Goal: Transaction & Acquisition: Purchase product/service

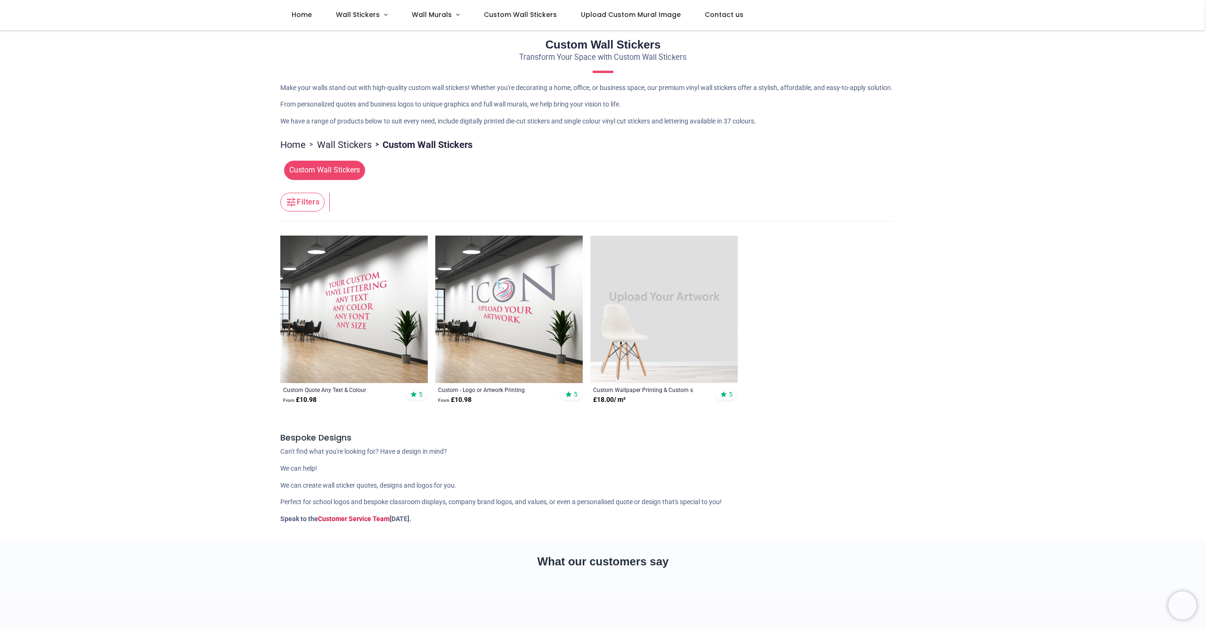
scroll to position [18, 0]
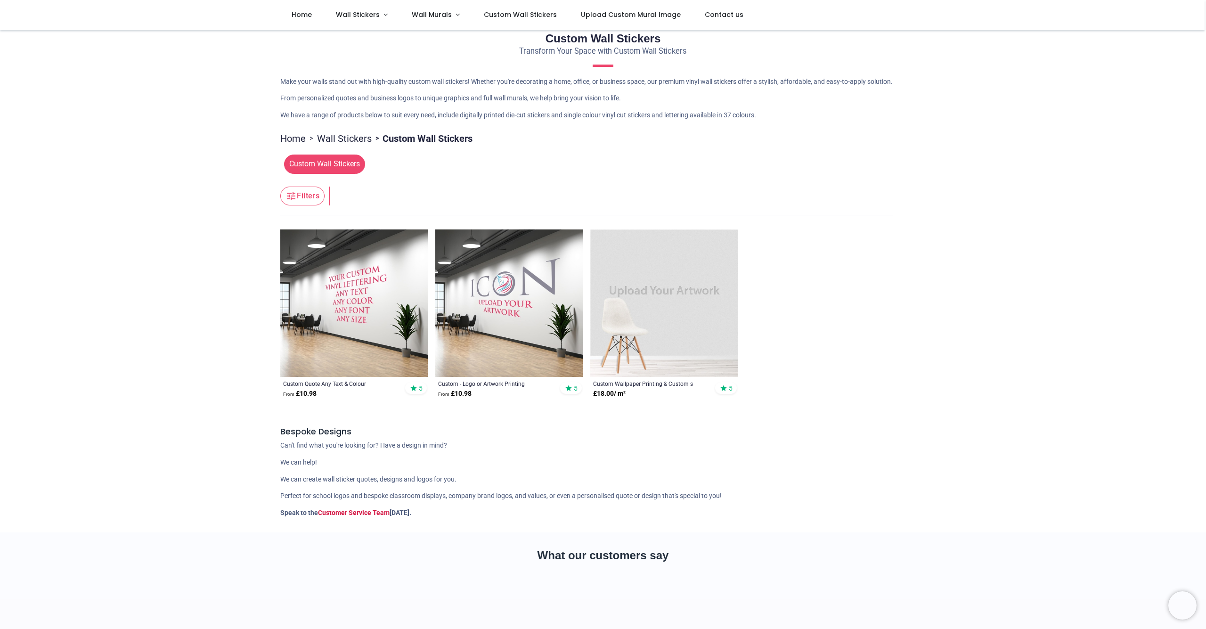
click at [530, 332] on img at bounding box center [508, 302] width 147 height 147
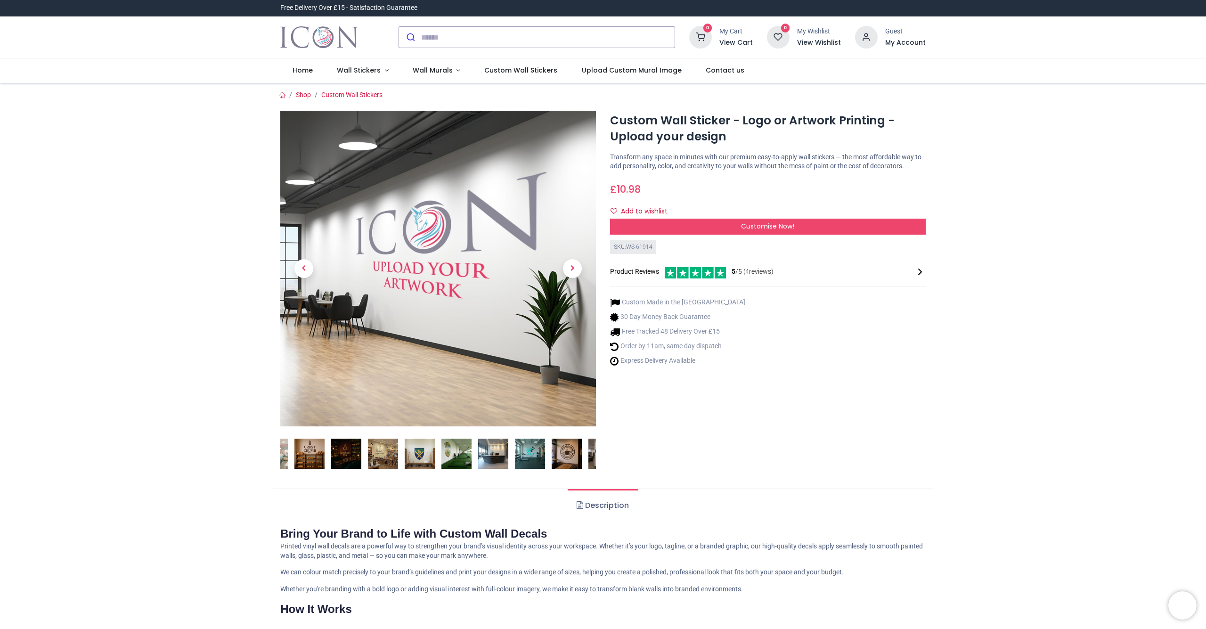
click at [310, 456] on img at bounding box center [309, 453] width 30 height 30
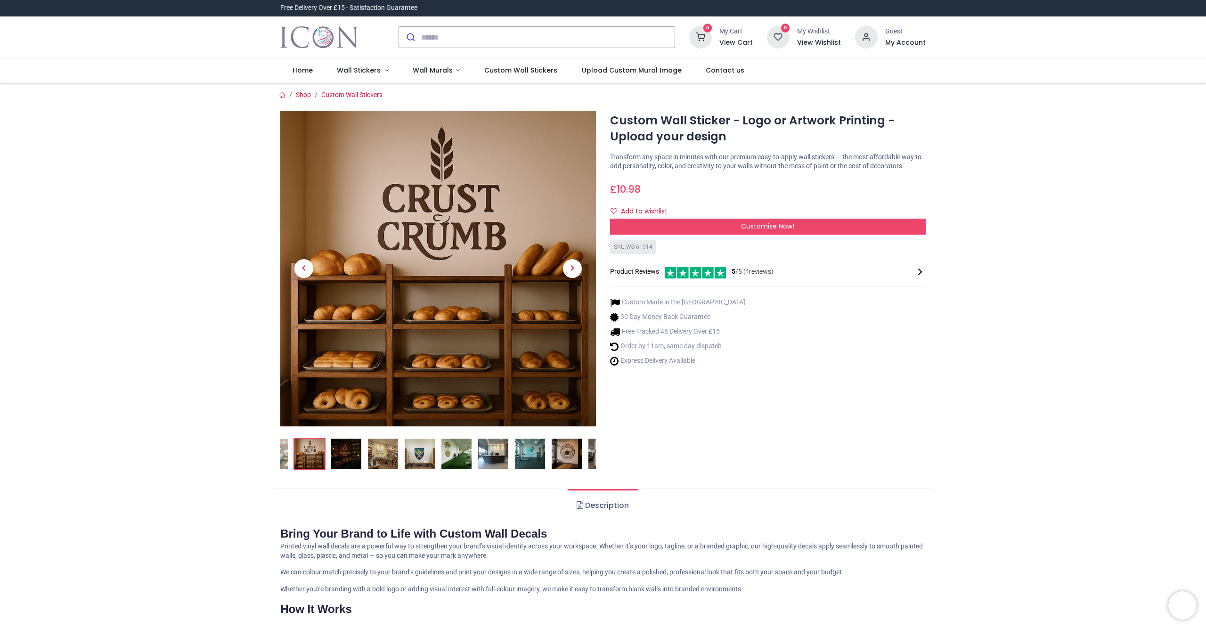
click at [339, 456] on img at bounding box center [346, 453] width 30 height 30
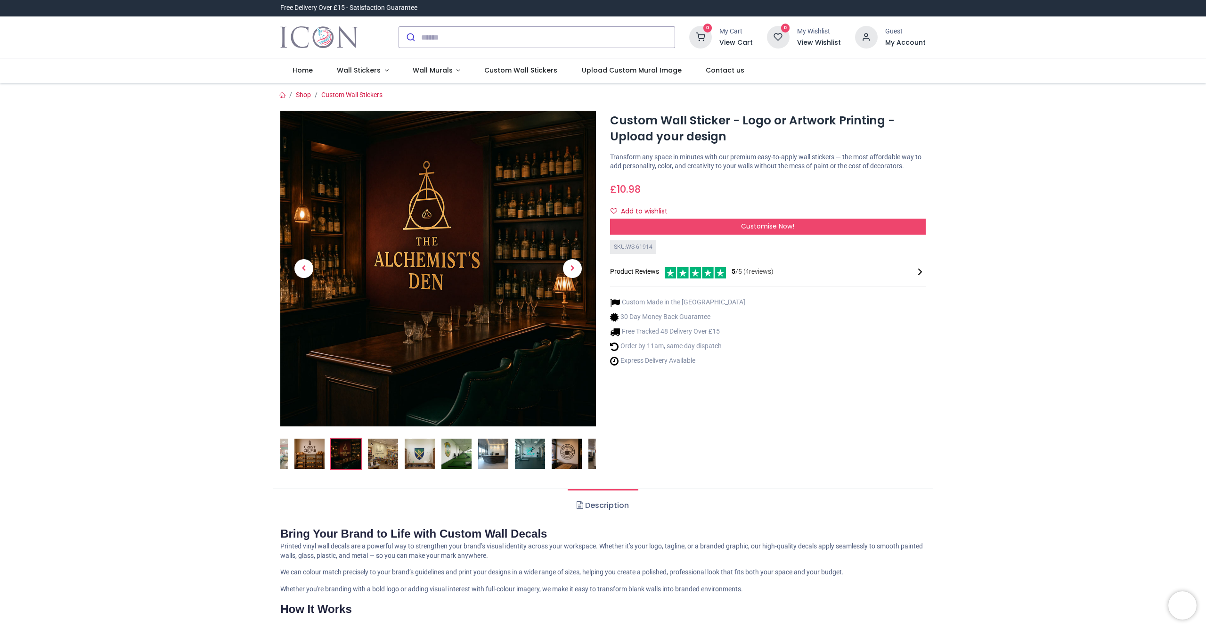
click at [379, 450] on img at bounding box center [383, 453] width 30 height 30
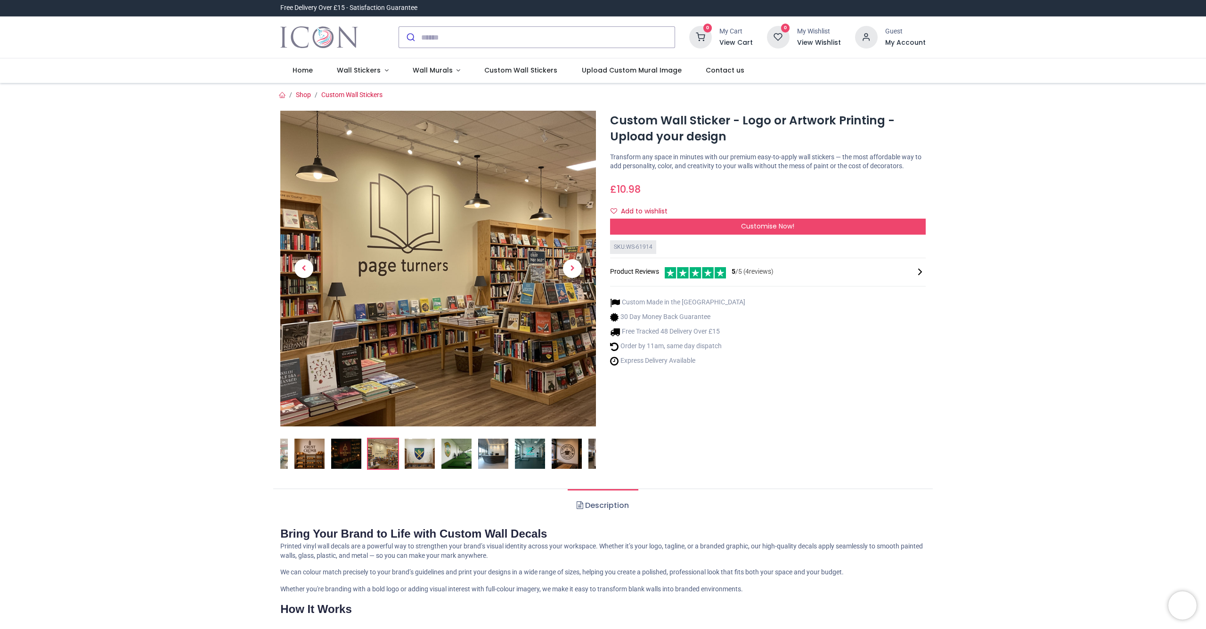
click at [420, 457] on img at bounding box center [420, 453] width 30 height 30
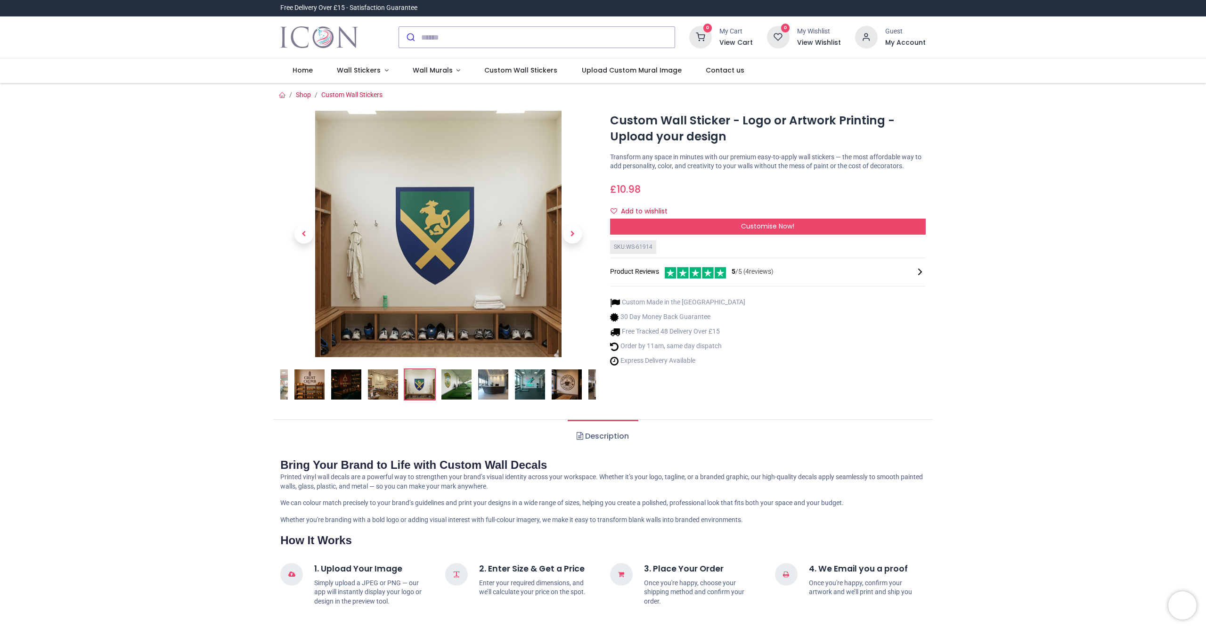
click at [456, 386] on img at bounding box center [456, 384] width 30 height 30
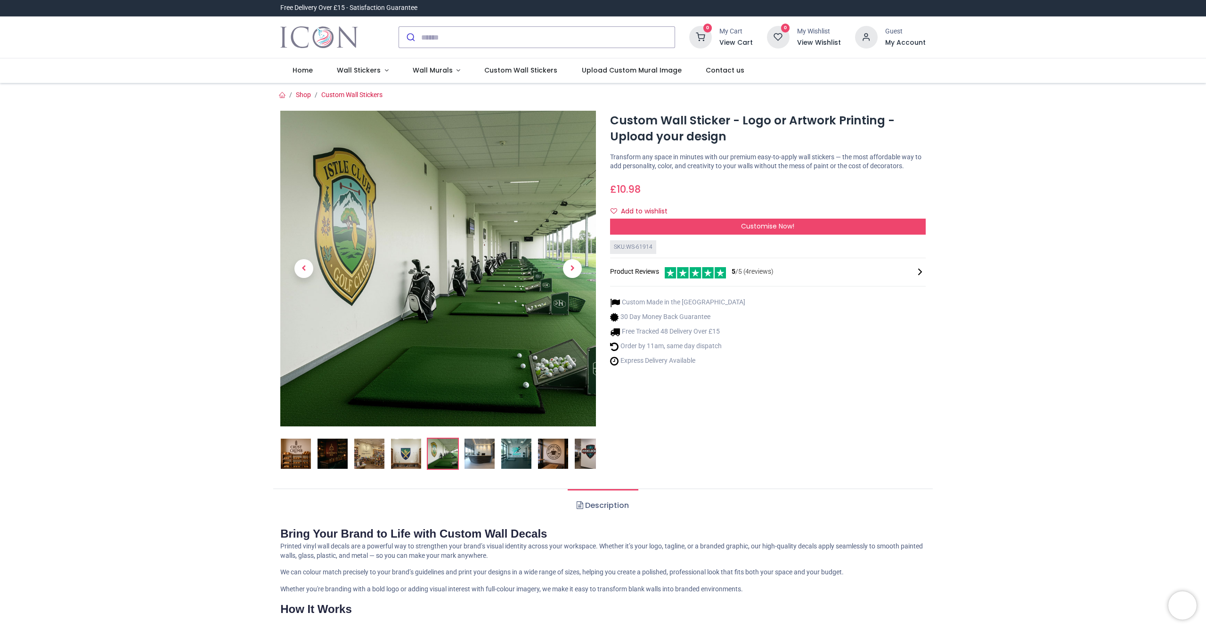
click at [474, 457] on img at bounding box center [479, 453] width 30 height 30
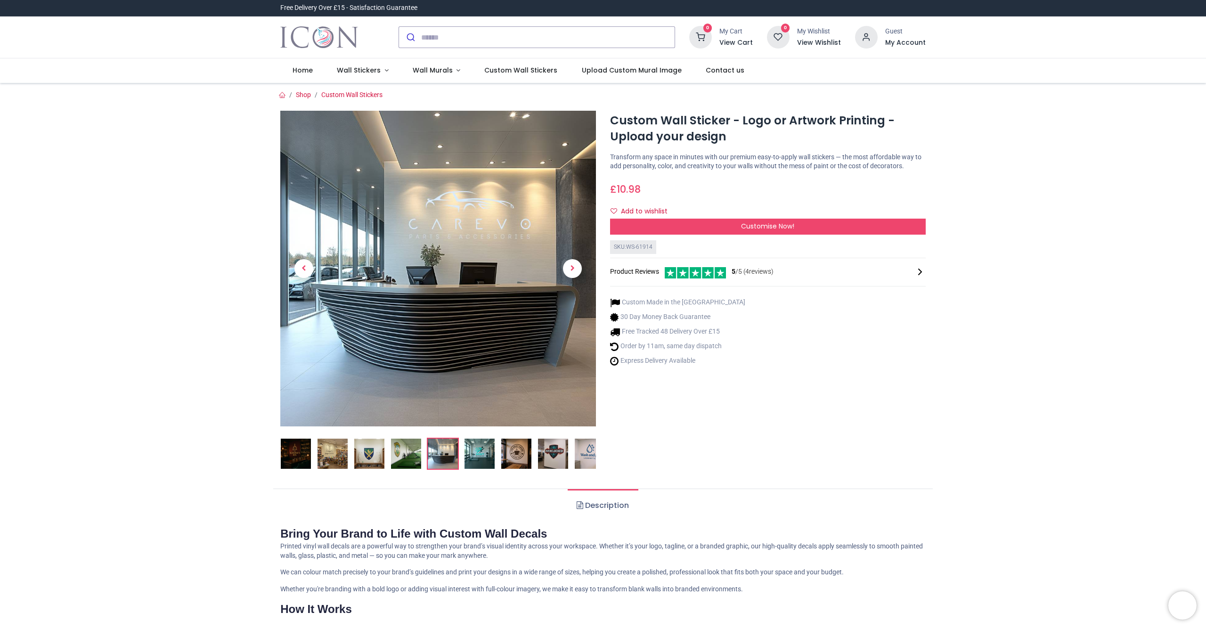
click at [474, 457] on img at bounding box center [479, 453] width 30 height 30
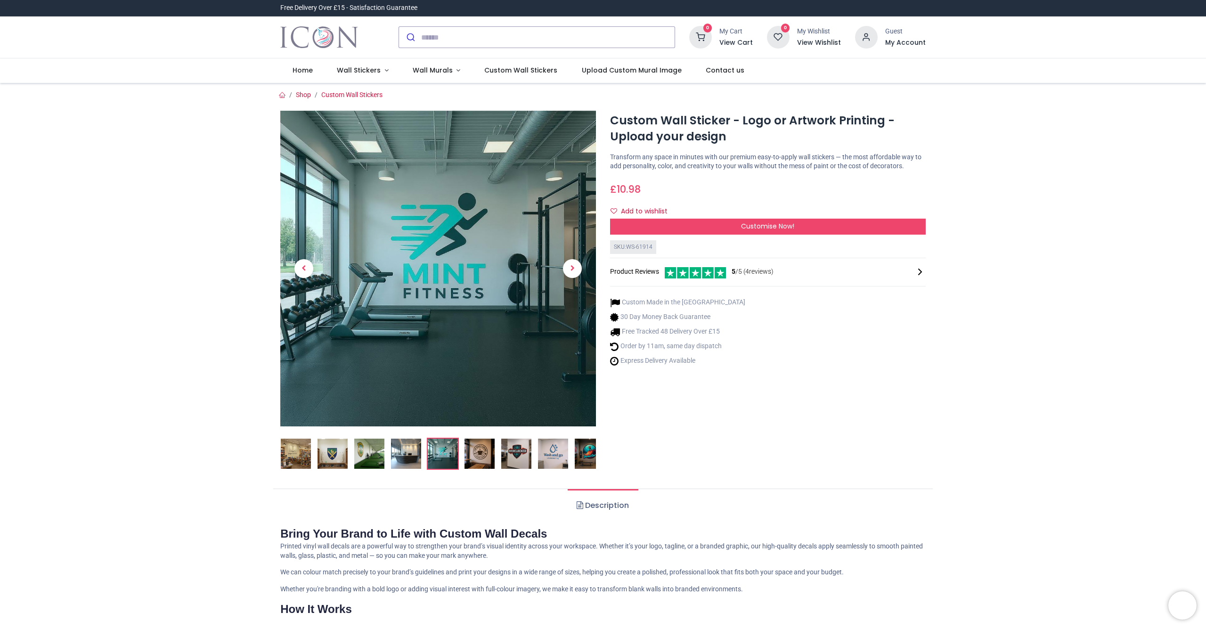
click at [474, 457] on img at bounding box center [479, 453] width 30 height 30
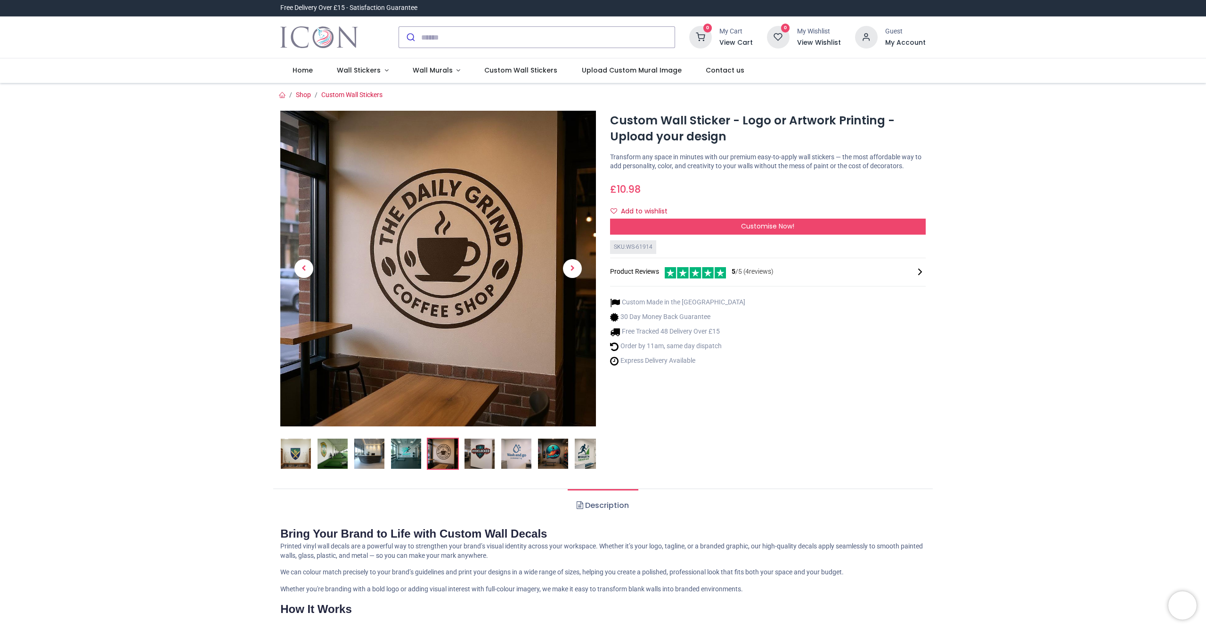
click at [474, 457] on img at bounding box center [479, 453] width 30 height 30
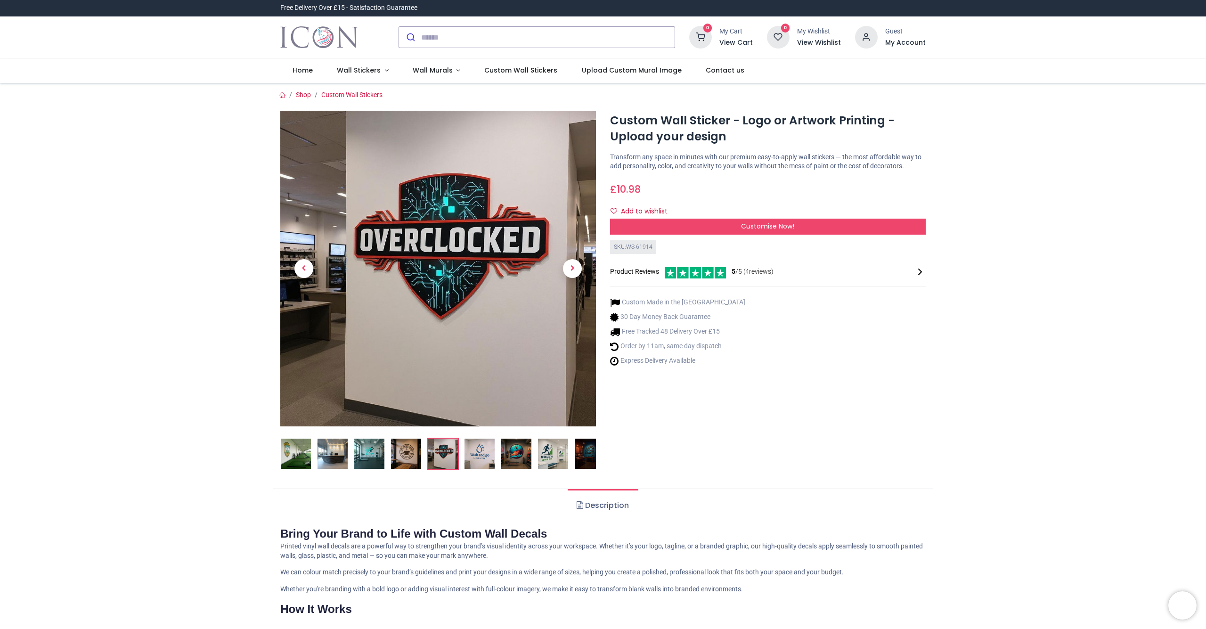
click at [474, 456] on img at bounding box center [479, 453] width 30 height 30
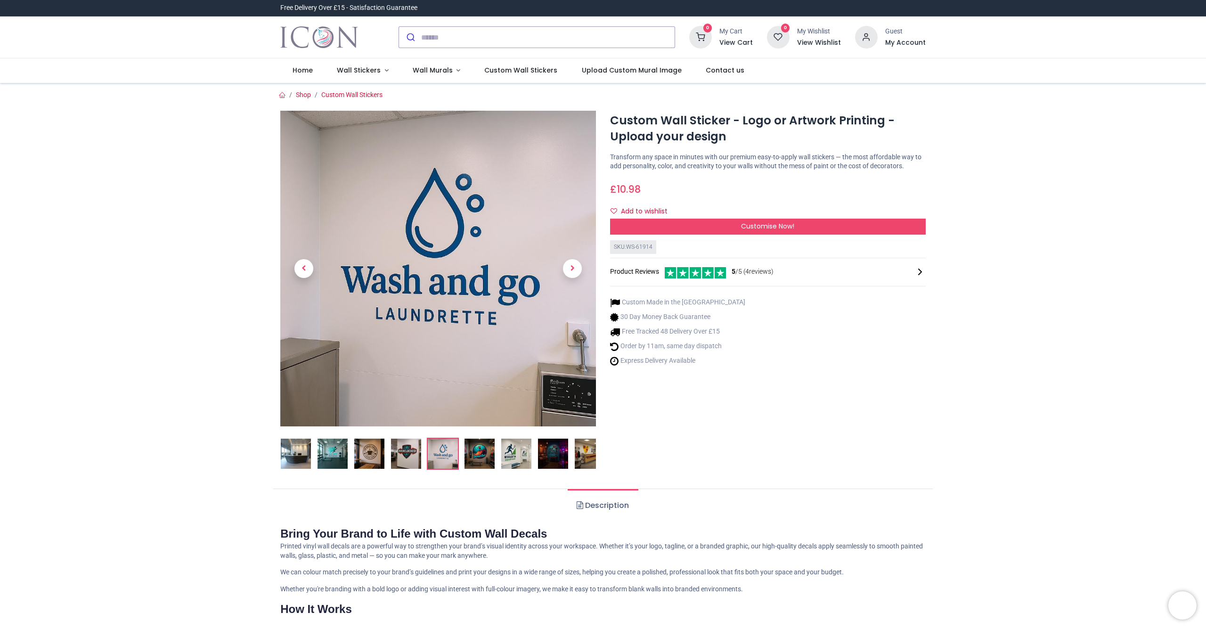
click at [474, 456] on img at bounding box center [479, 453] width 30 height 30
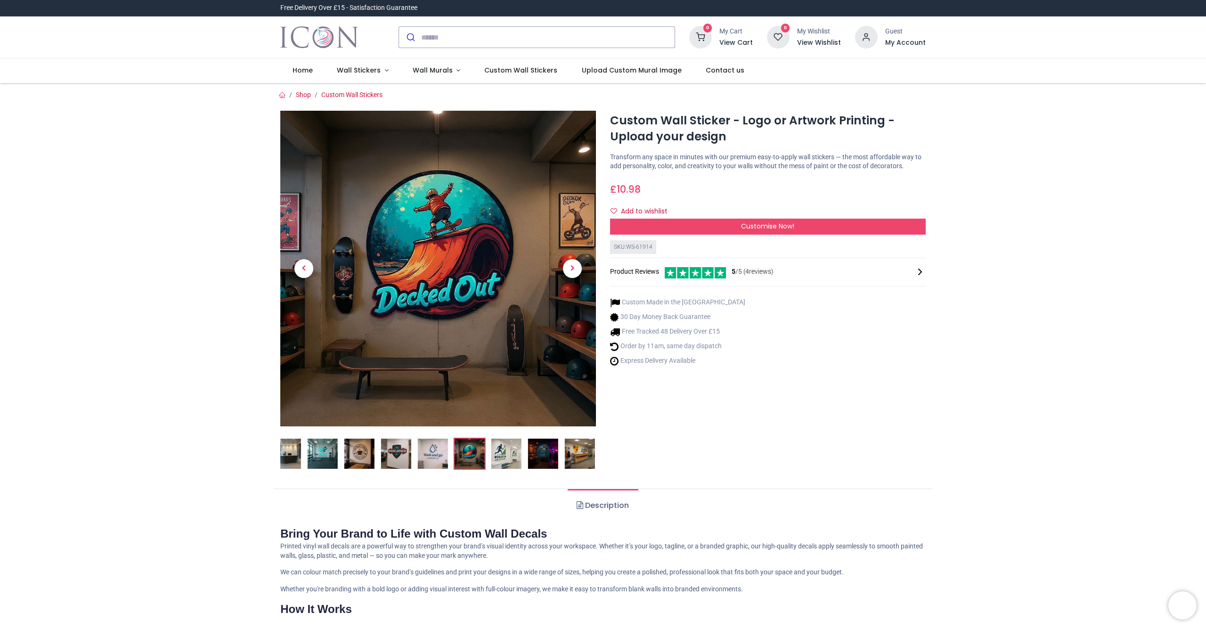
click at [499, 454] on img at bounding box center [506, 453] width 30 height 30
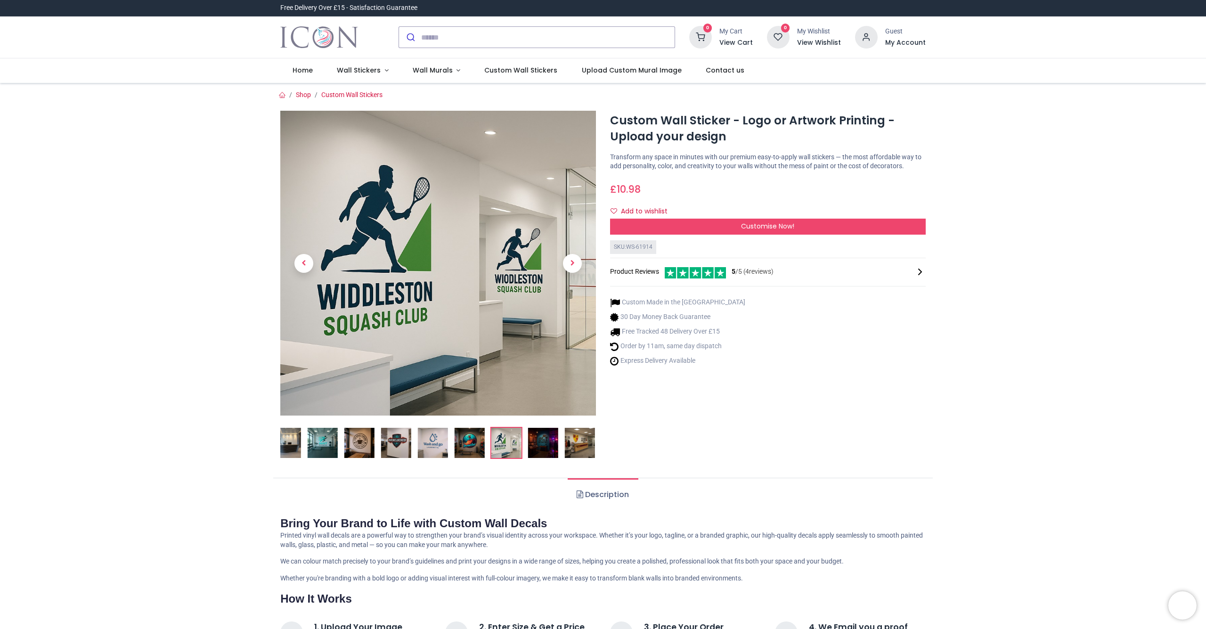
click at [530, 453] on img at bounding box center [543, 443] width 30 height 30
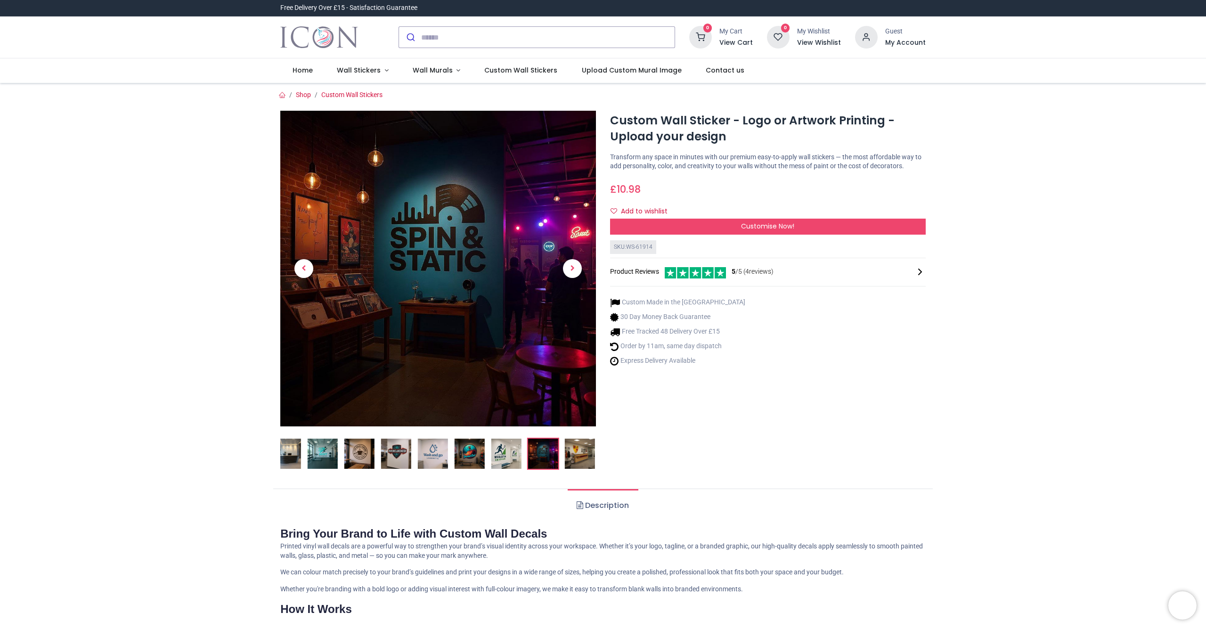
click at [544, 450] on img at bounding box center [543, 453] width 30 height 30
click at [577, 447] on img at bounding box center [580, 453] width 30 height 30
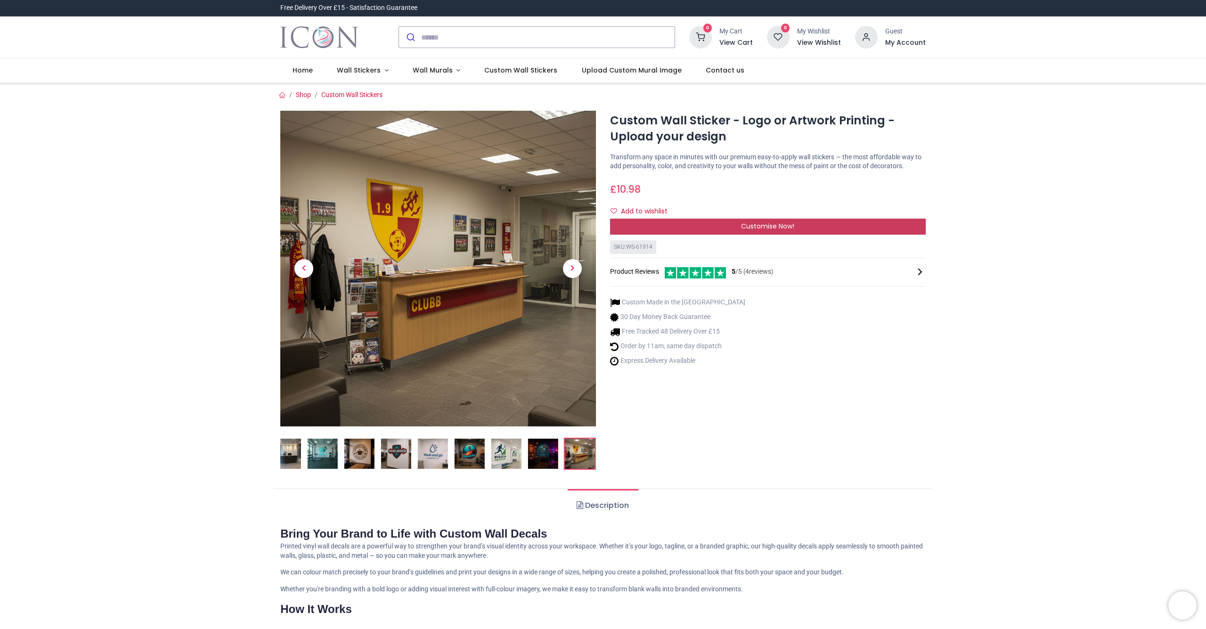
click at [723, 235] on div "Customise Now!" at bounding box center [768, 227] width 316 height 16
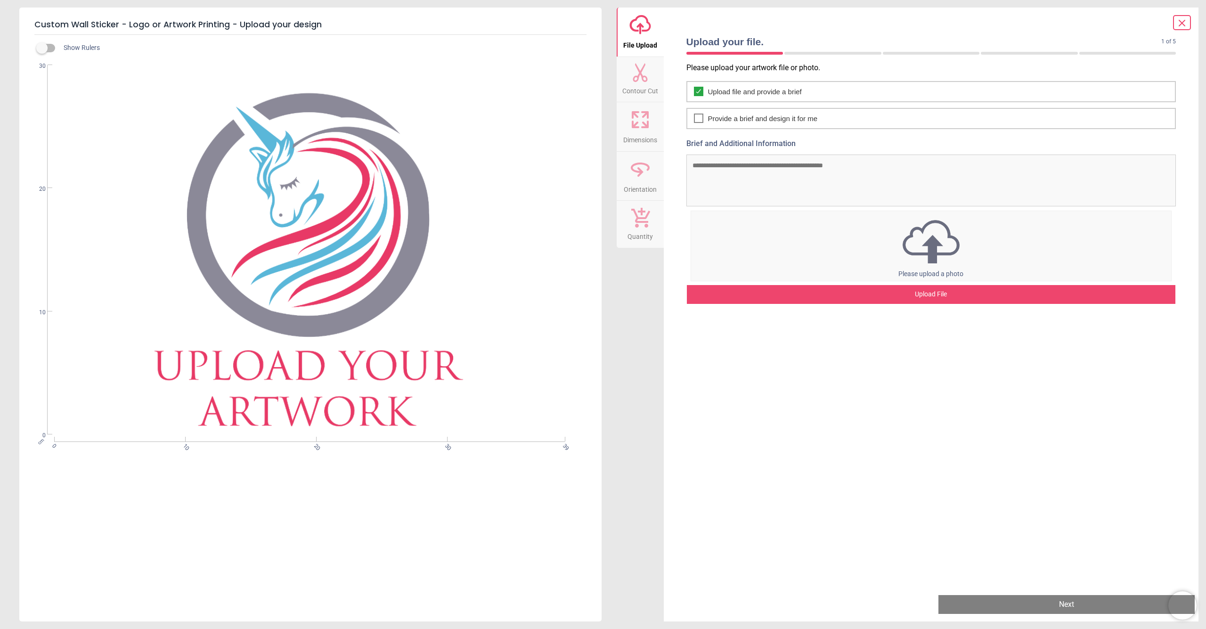
click at [640, 81] on icon at bounding box center [640, 72] width 19 height 19
click at [42, 48] on label at bounding box center [42, 48] width 0 height 0
click at [55, 49] on div "Show Rulers" at bounding box center [321, 47] width 559 height 11
click at [42, 48] on label at bounding box center [42, 48] width 0 height 0
drag, startPoint x: 347, startPoint y: 417, endPoint x: 284, endPoint y: 461, distance: 76.5
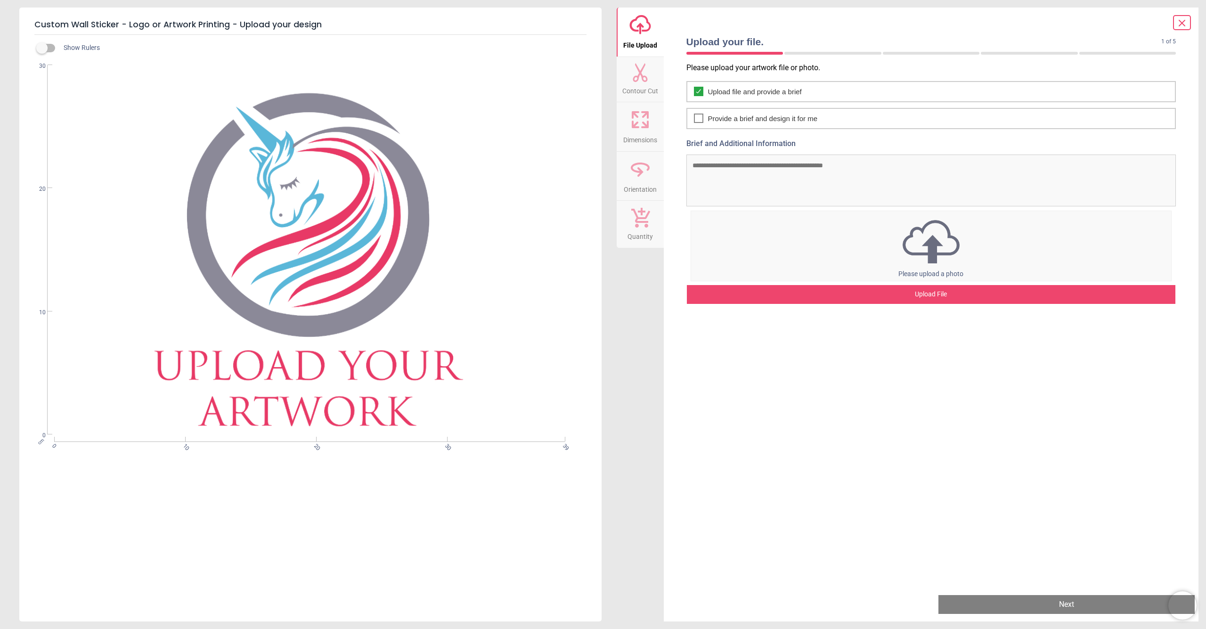
click at [284, 461] on div "Show Rulers cm 0 10 20 30 39 0 10 20 30" at bounding box center [310, 328] width 582 height 587
drag, startPoint x: 342, startPoint y: 447, endPoint x: 231, endPoint y: 367, distance: 136.9
click at [237, 421] on div "Show Rulers cm 0 10 20 30 39 0 10 20 30" at bounding box center [310, 328] width 582 height 587
click at [236, 341] on div "cm 0 10 20 30 39 0 10 20 30" at bounding box center [309, 250] width 580 height 370
click at [248, 195] on div "cm 0 10 20 30 39 0 10 20 30" at bounding box center [309, 250] width 580 height 370
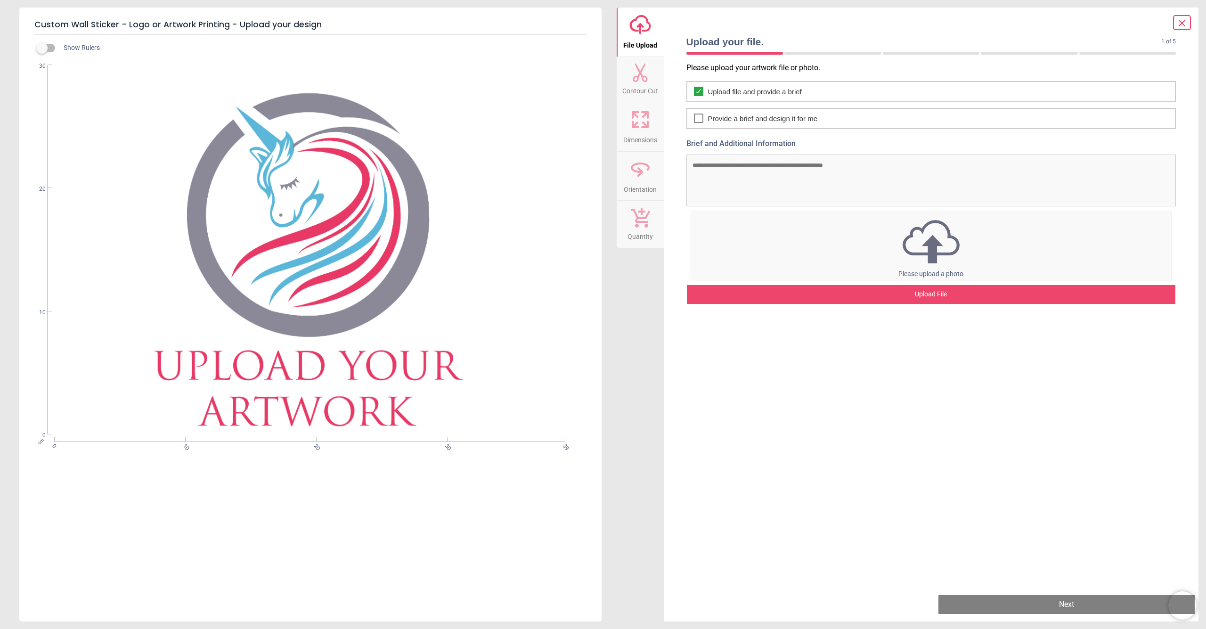
click at [252, 193] on div "cm 0 10 20 30 39 0 10 20 30" at bounding box center [309, 250] width 580 height 370
click at [704, 91] on div "Upload file and provide a brief" at bounding box center [931, 91] width 490 height 21
click at [697, 90] on icon at bounding box center [699, 91] width 8 height 11
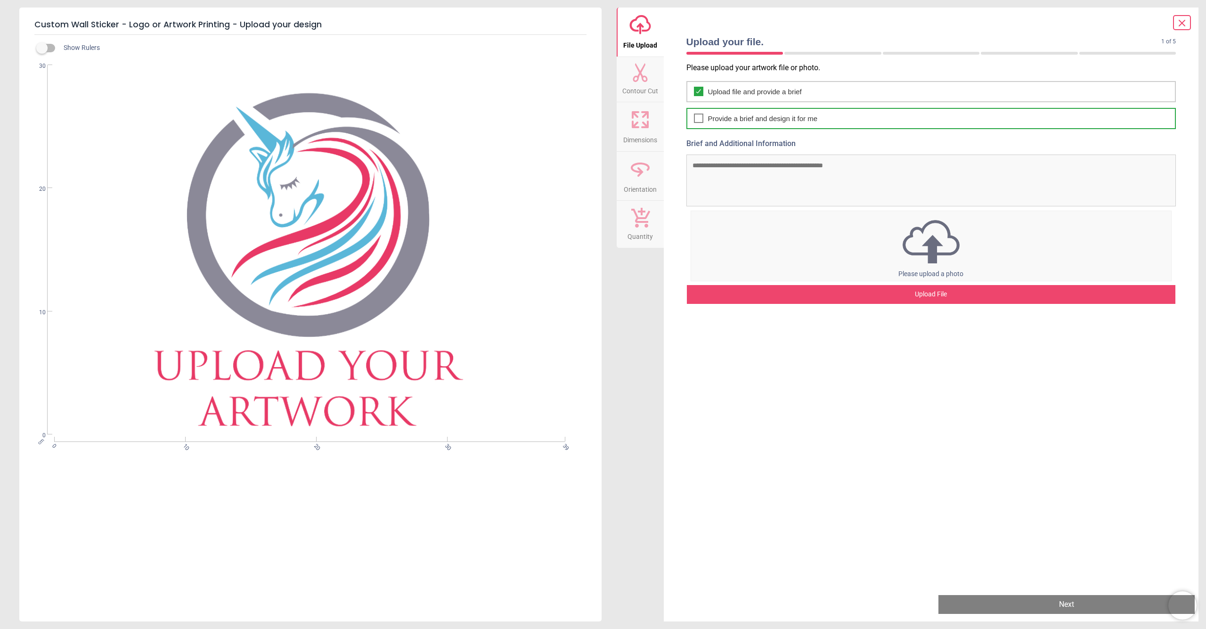
click at [699, 120] on icon at bounding box center [699, 118] width 8 height 11
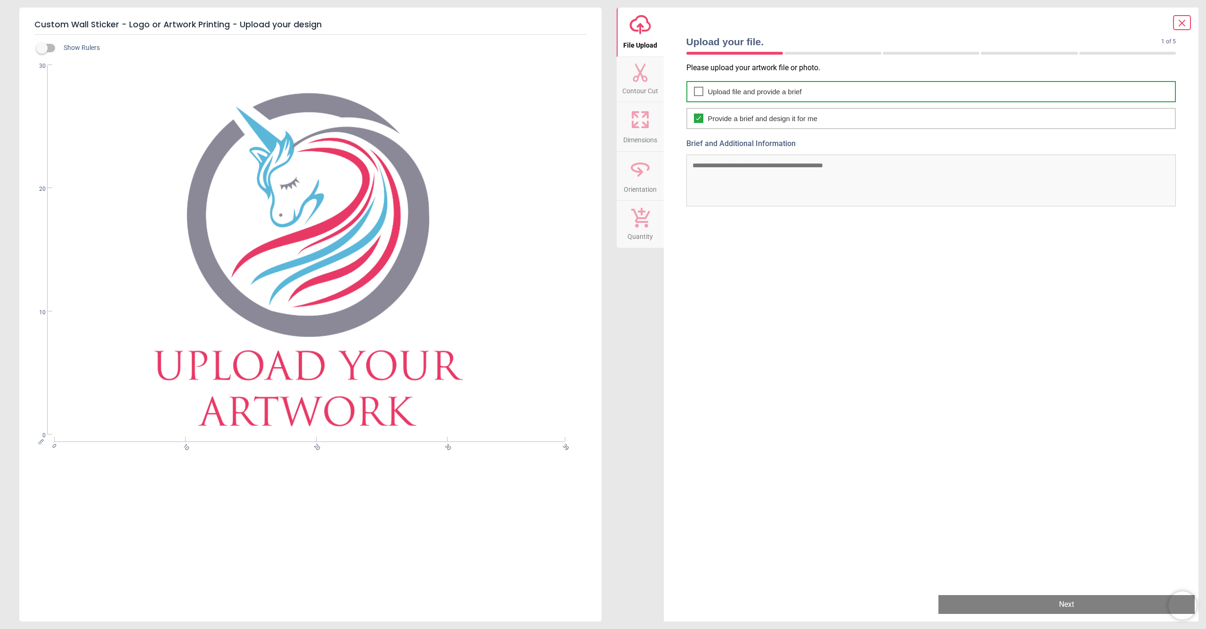
click at [697, 94] on icon at bounding box center [699, 91] width 8 height 11
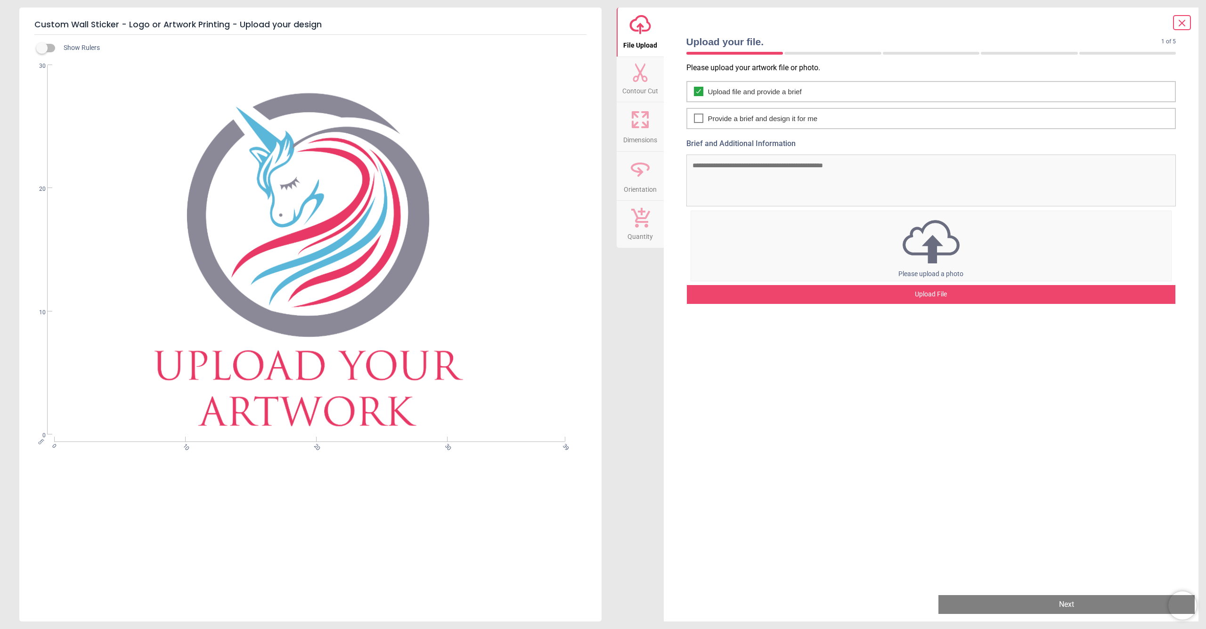
click at [651, 77] on button "Contour Cut" at bounding box center [639, 79] width 47 height 45
click at [656, 127] on button "Dimensions" at bounding box center [639, 126] width 47 height 49
click at [655, 202] on button "Quantity" at bounding box center [639, 224] width 47 height 47
click at [653, 247] on div "upload-cloud-line File Upload Contour Cut Dimensions Orientation Quantity" at bounding box center [639, 315] width 47 height 614
click at [638, 179] on icon at bounding box center [640, 169] width 23 height 23
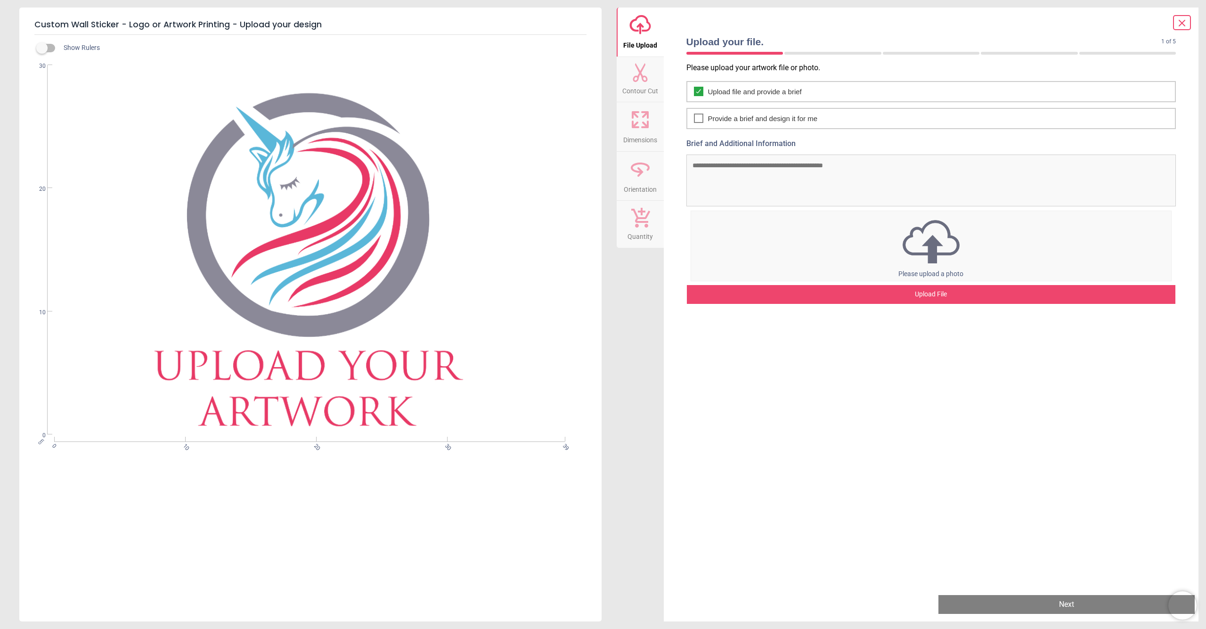
click at [642, 128] on icon at bounding box center [640, 119] width 23 height 23
click at [646, 89] on span "Contour Cut" at bounding box center [640, 89] width 36 height 14
click at [1184, 21] on icon at bounding box center [1182, 23] width 6 height 6
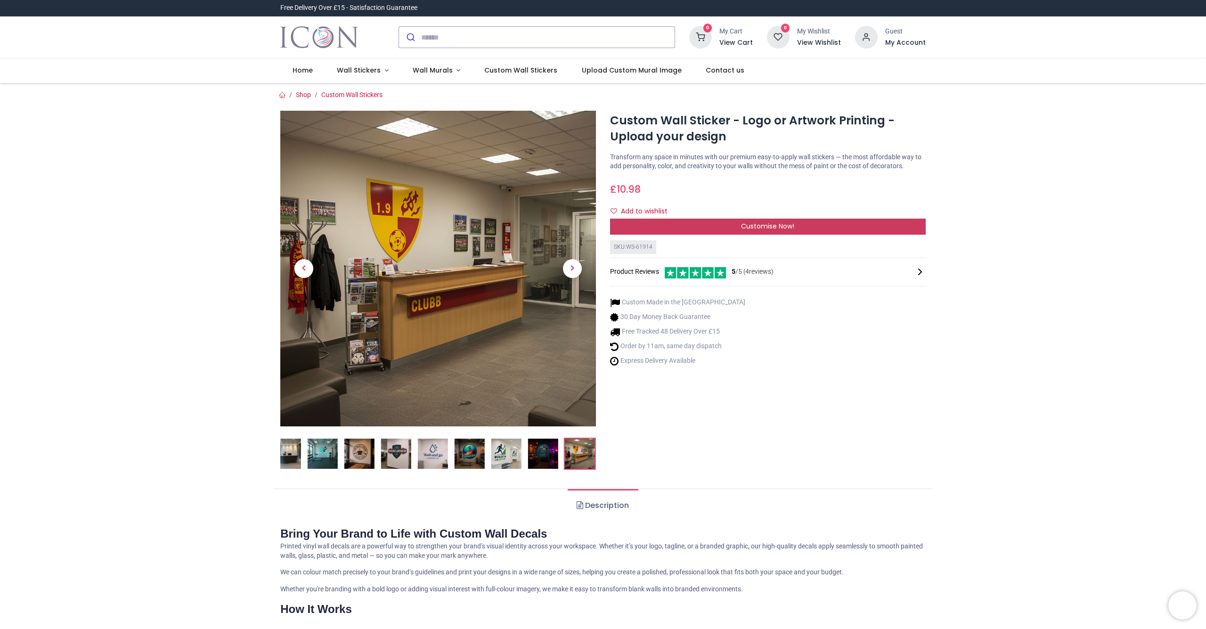
click at [799, 234] on div "Customise Now!" at bounding box center [768, 227] width 316 height 16
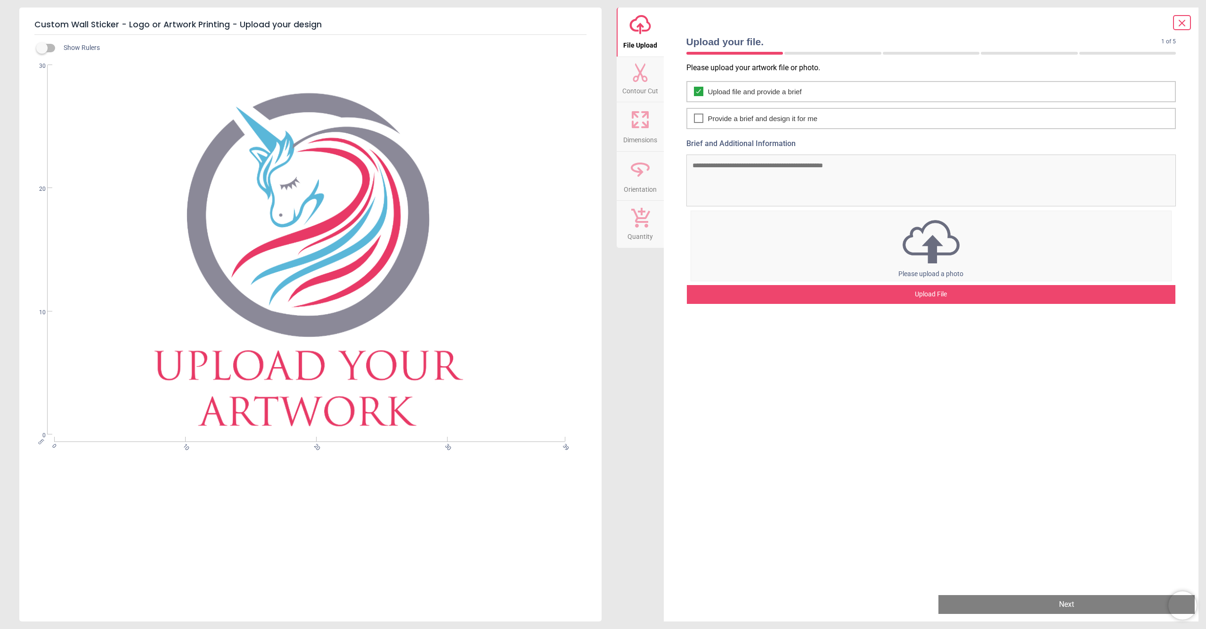
click at [648, 82] on span "Contour Cut" at bounding box center [640, 89] width 36 height 14
click at [935, 258] on img at bounding box center [931, 241] width 480 height 49
